Goal: Use online tool/utility

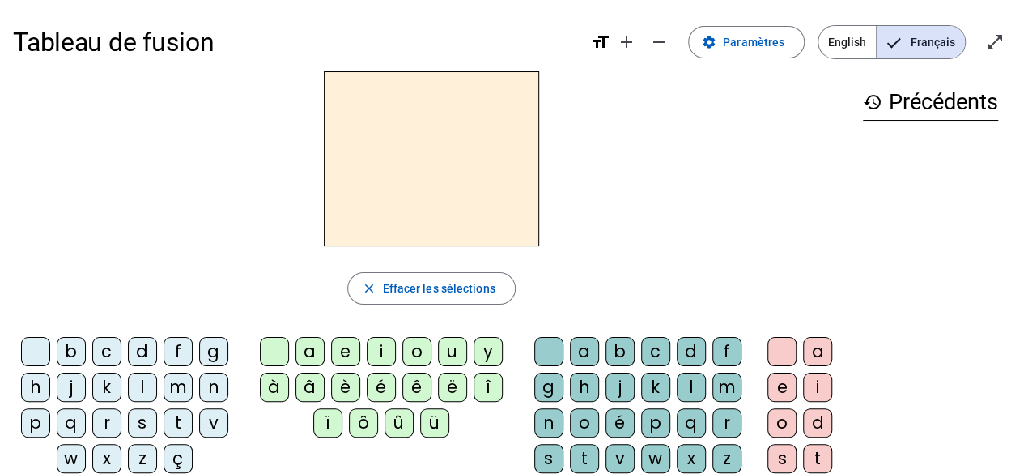
click at [77, 347] on div "b" at bounding box center [71, 351] width 29 height 29
click at [308, 350] on div "a" at bounding box center [310, 351] width 29 height 29
click at [683, 389] on div "l" at bounding box center [691, 386] width 29 height 29
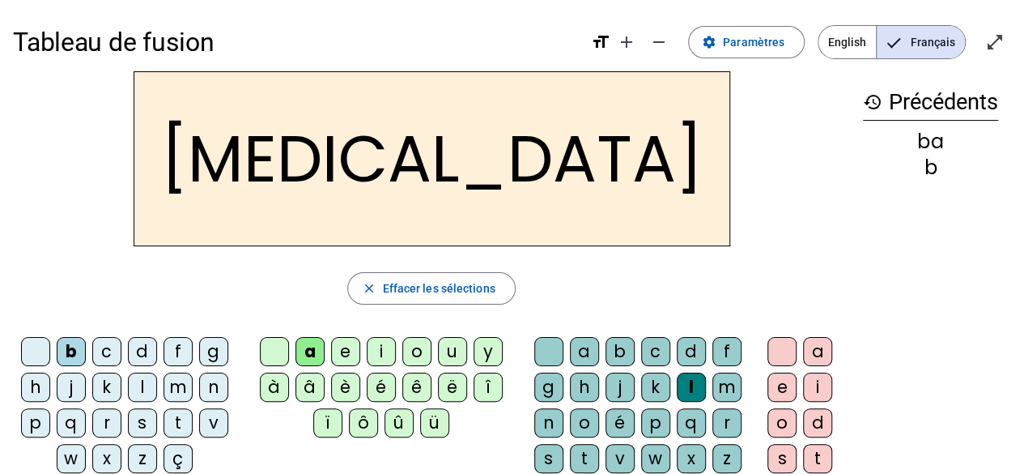
click at [645, 351] on div "c" at bounding box center [655, 351] width 29 height 29
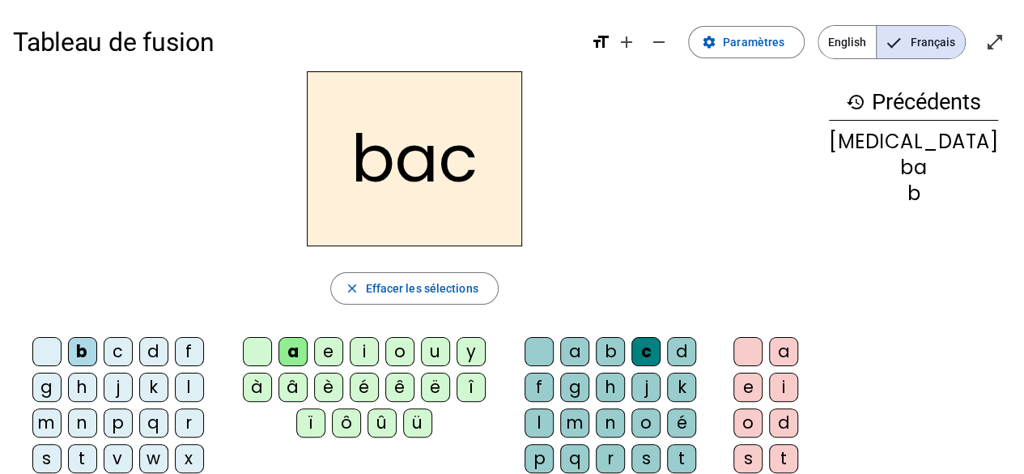
click at [62, 444] on div "s" at bounding box center [46, 458] width 29 height 29
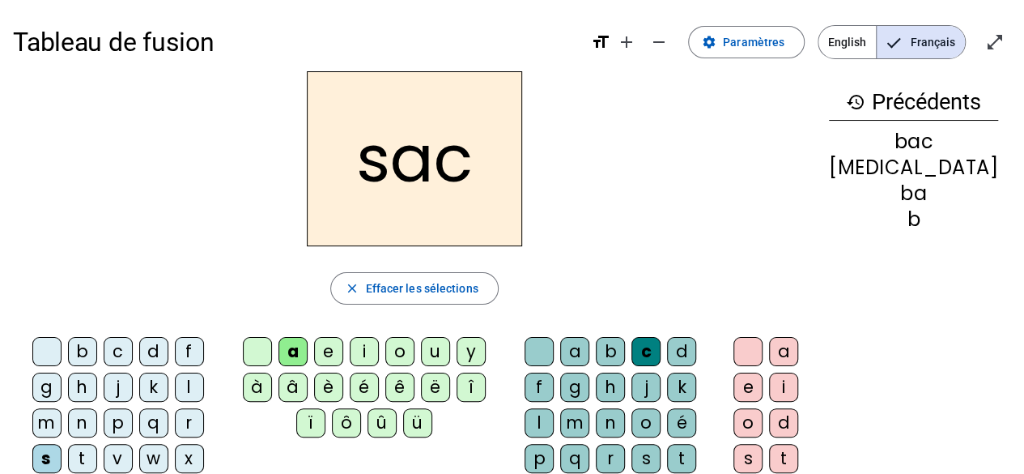
click at [175, 373] on div "l" at bounding box center [189, 386] width 29 height 29
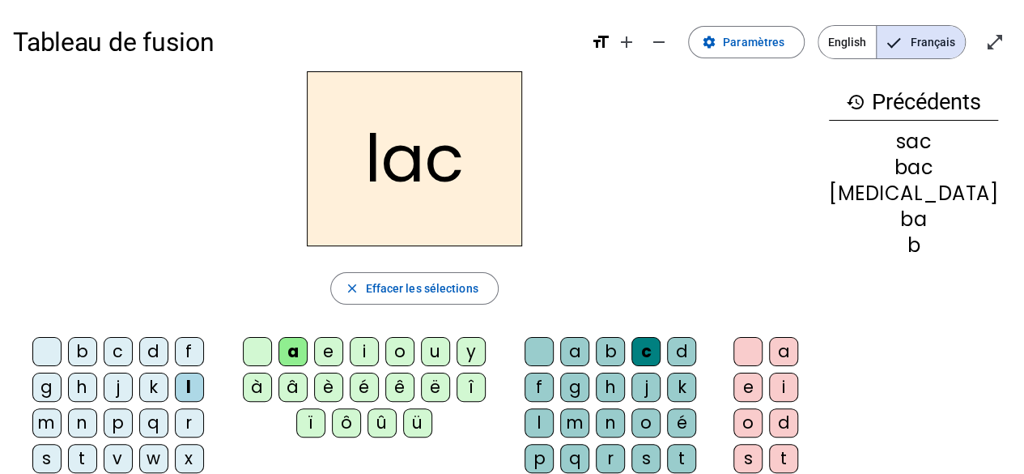
click at [175, 373] on div "l" at bounding box center [189, 386] width 29 height 29
click at [551, 346] on div at bounding box center [539, 351] width 29 height 29
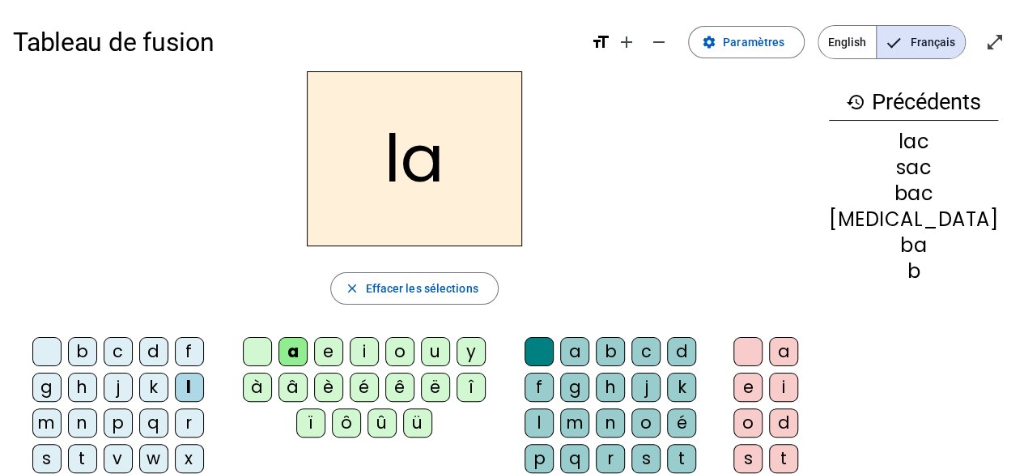
click at [62, 444] on div "s" at bounding box center [46, 458] width 29 height 29
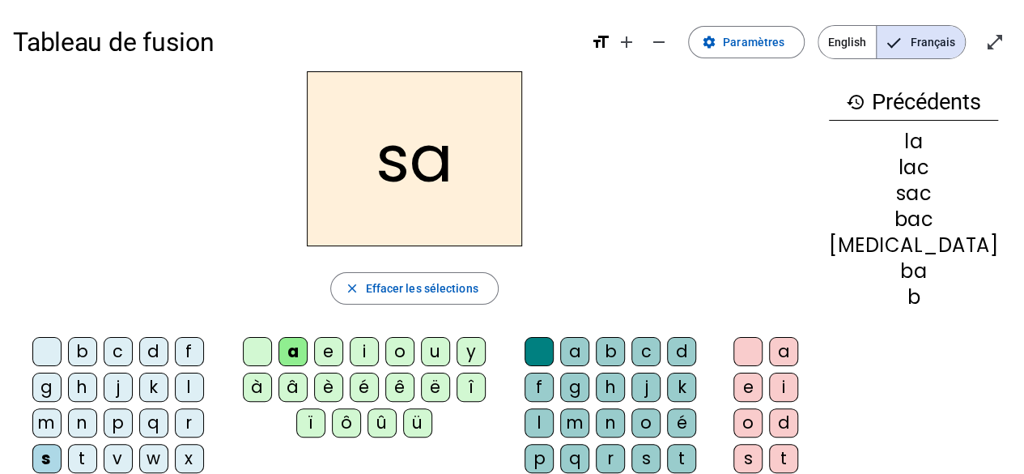
click at [450, 351] on div "u" at bounding box center [435, 351] width 29 height 29
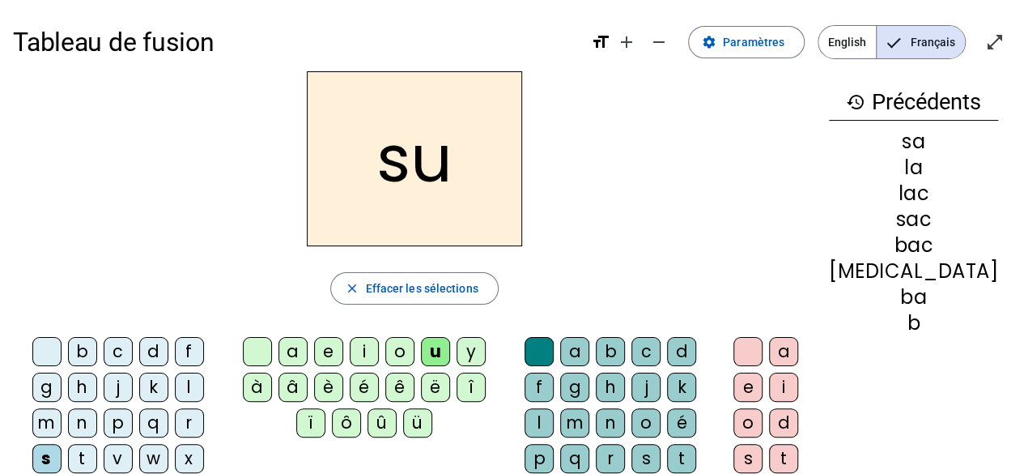
click at [68, 356] on div "b" at bounding box center [82, 351] width 29 height 29
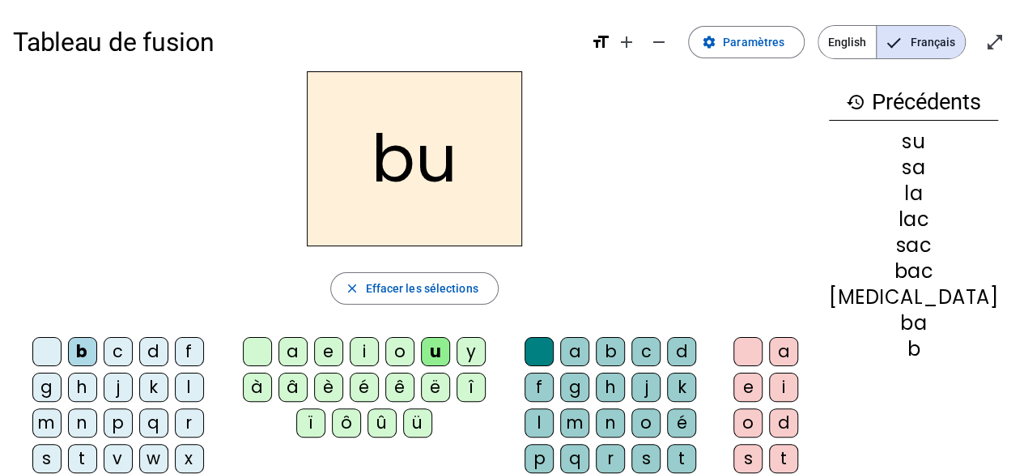
click at [632, 453] on div "s" at bounding box center [646, 458] width 29 height 29
